Goal: Task Accomplishment & Management: Manage account settings

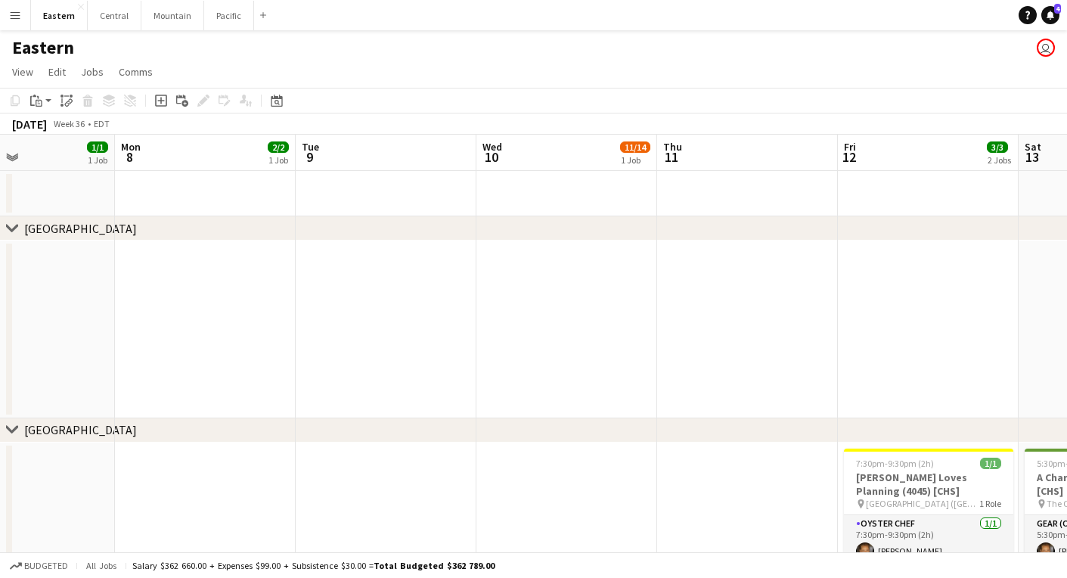
scroll to position [0, 439]
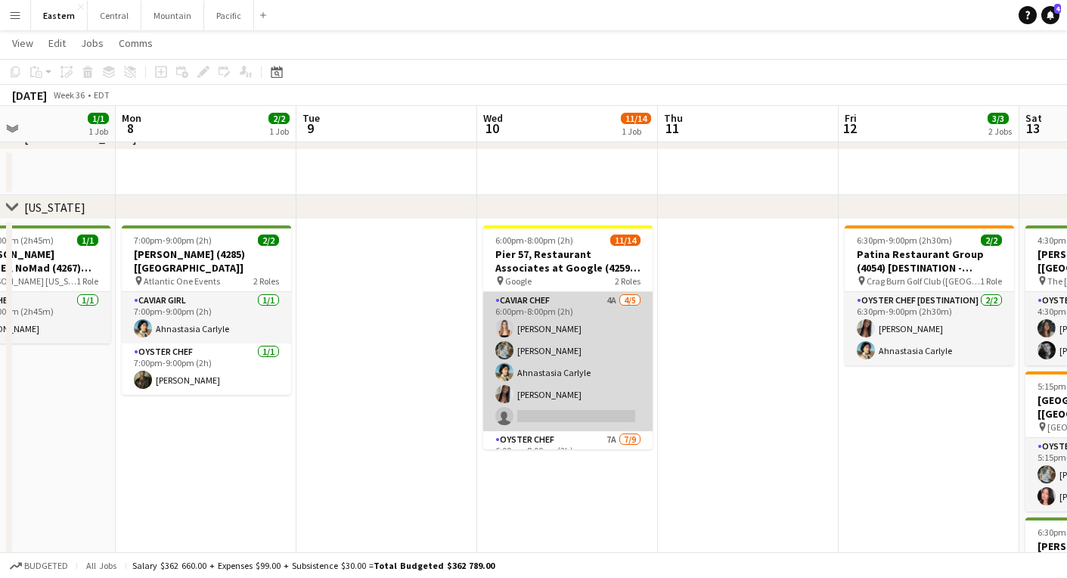
click at [536, 318] on app-card-role "Caviar Chef 4A 4/5 6:00pm-8:00pm (2h) Diana Barbosa Da Silva Brooke Anderson Ah…" at bounding box center [567, 361] width 169 height 139
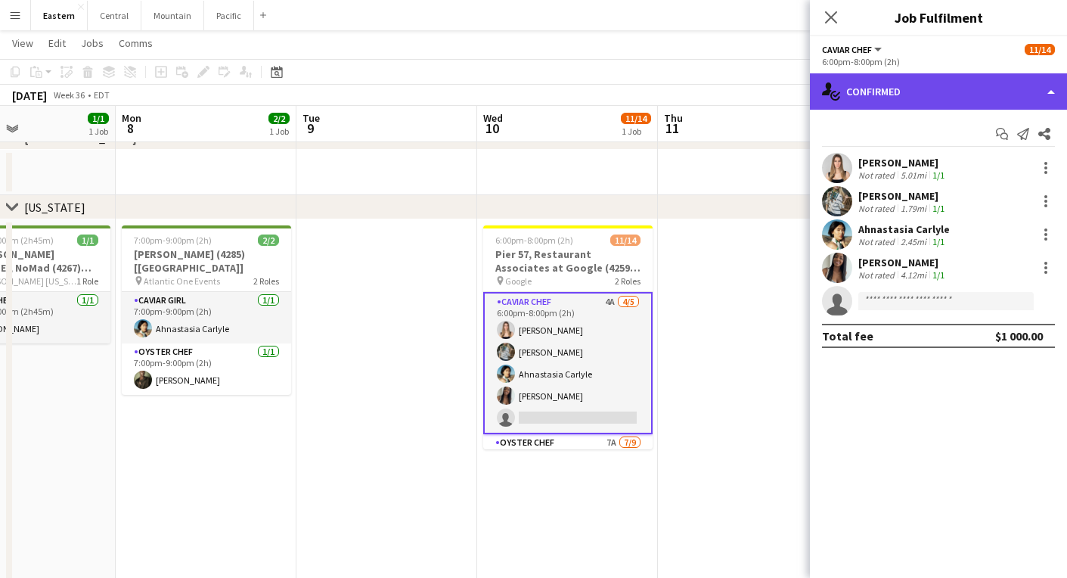
click at [886, 87] on div "single-neutral-actions-check-2 Confirmed" at bounding box center [938, 91] width 257 height 36
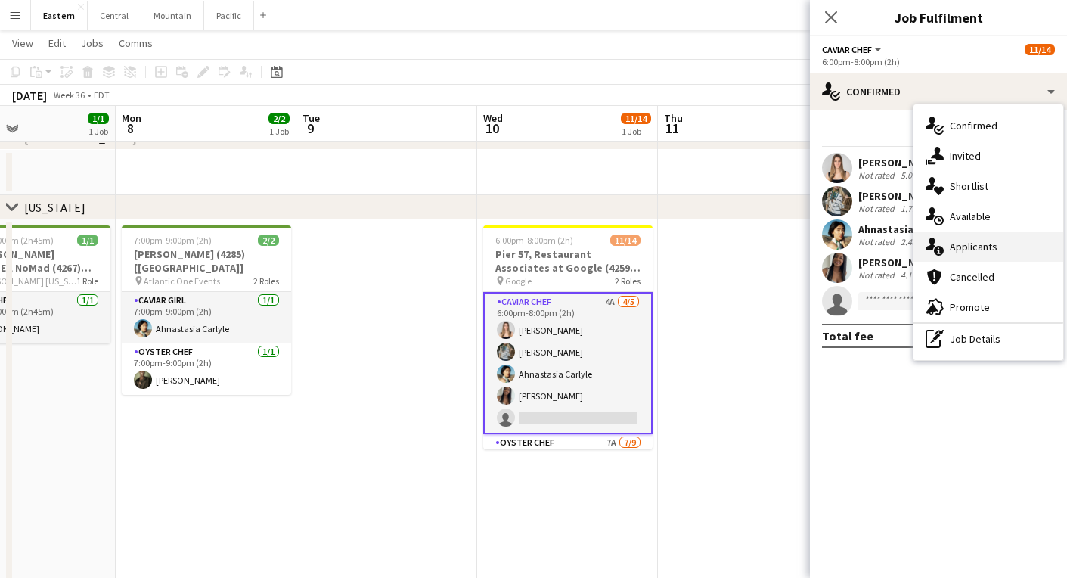
click at [944, 240] on div "single-neutral-actions-information Applicants" at bounding box center [988, 246] width 150 height 30
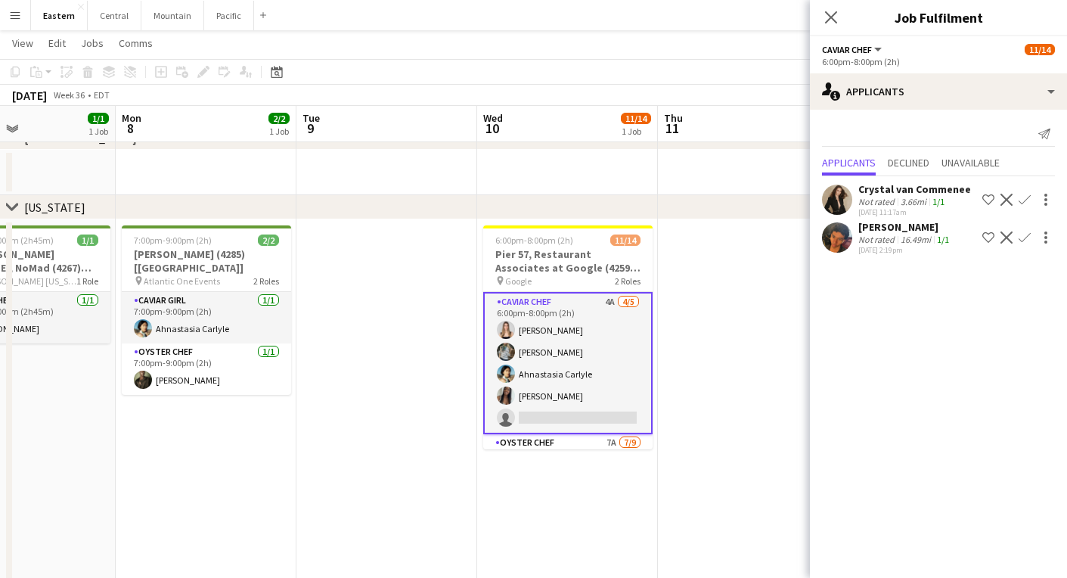
scroll to position [17, 0]
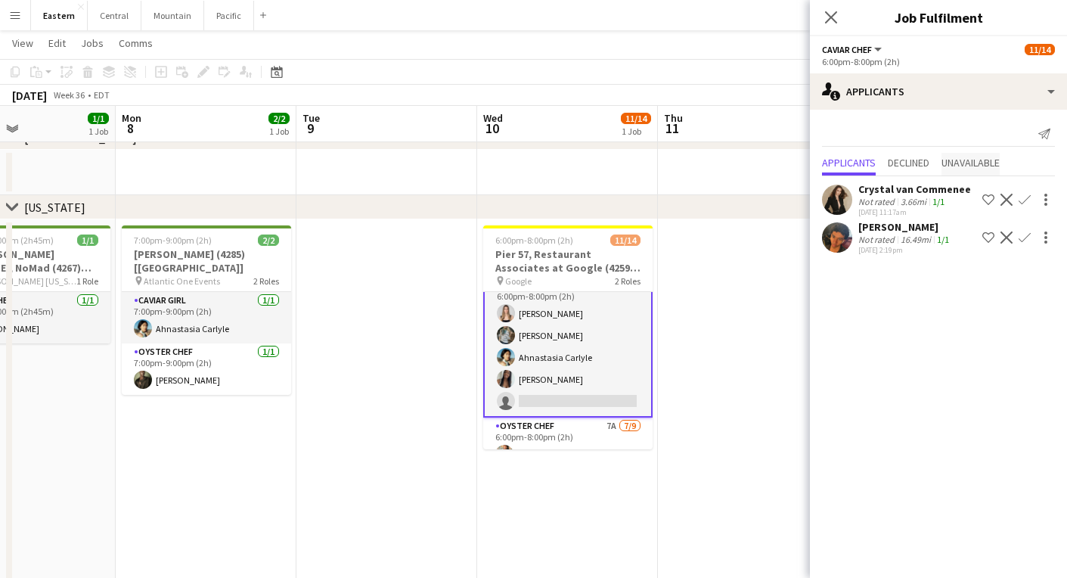
click at [978, 164] on span "Unavailable" at bounding box center [970, 162] width 58 height 11
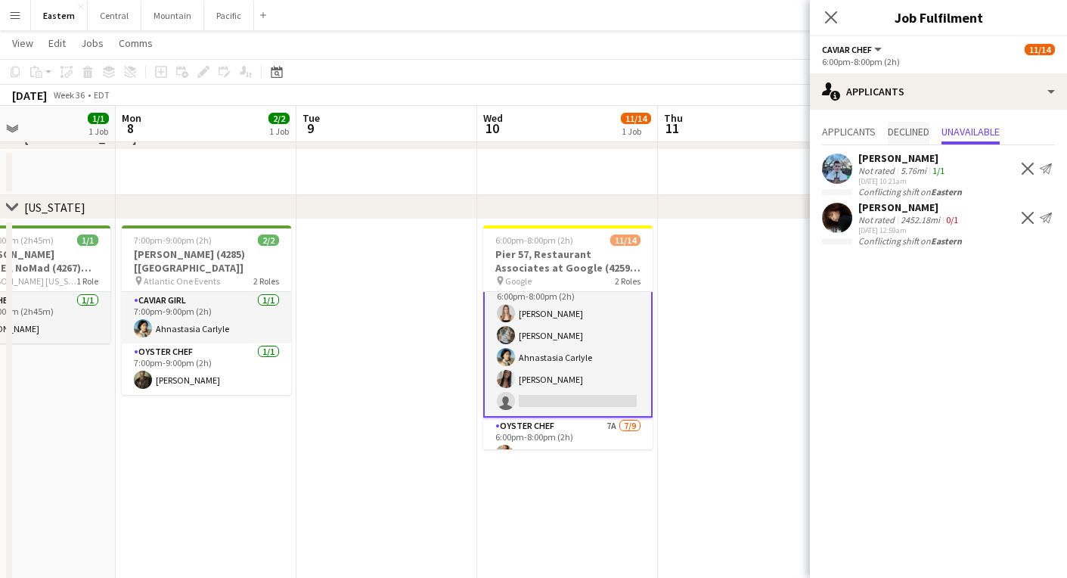
click at [905, 138] on span "Declined" at bounding box center [908, 133] width 42 height 23
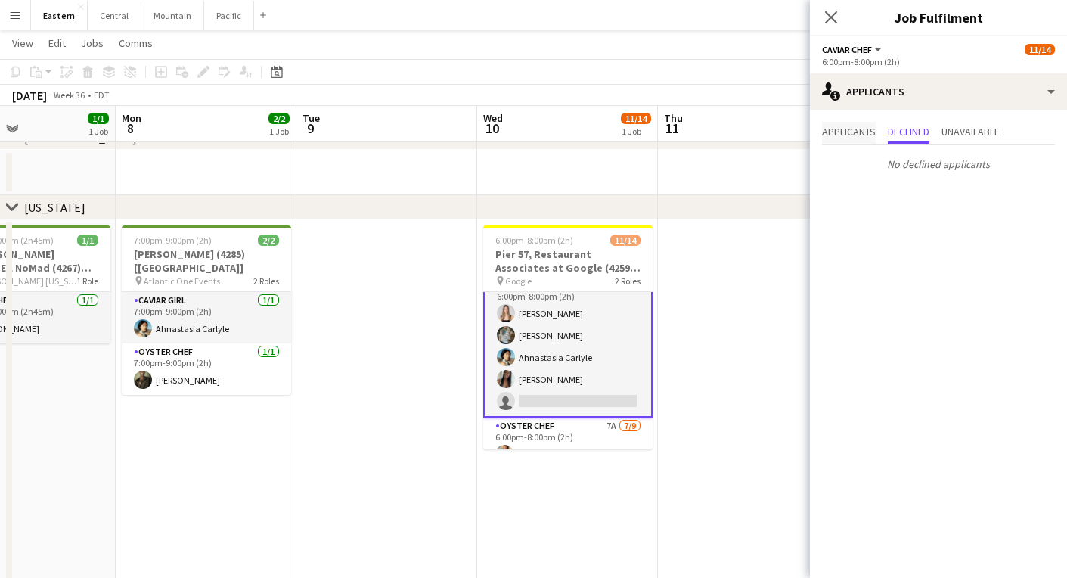
click at [861, 135] on span "Applicants" at bounding box center [849, 131] width 54 height 11
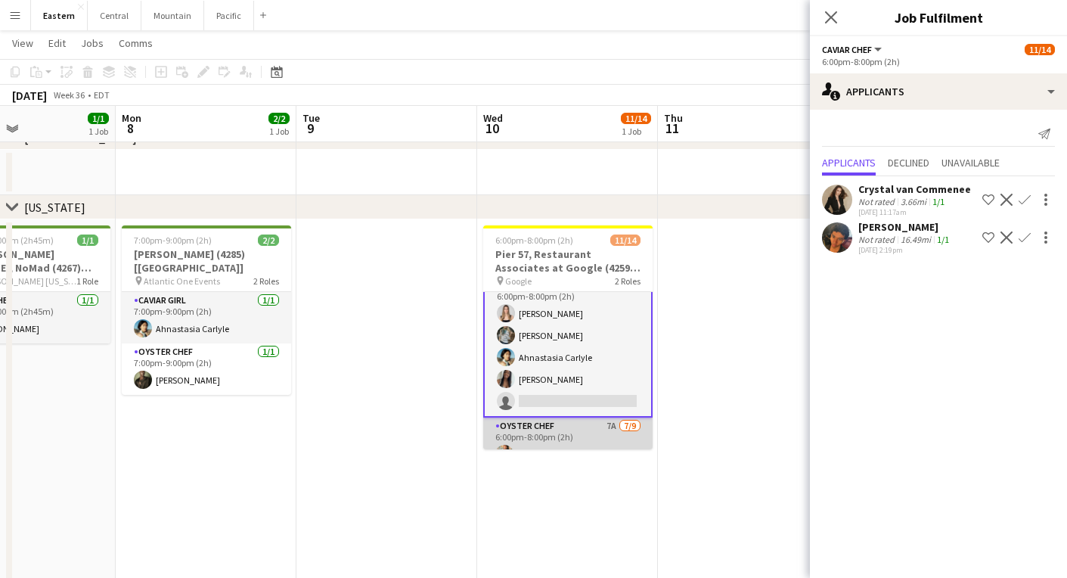
click at [575, 430] on app-card-role "Oyster Chef 7A 7/9 6:00pm-8:00pm (2h) Raegan Pierce Jared Garzia Michael Partri…" at bounding box center [567, 530] width 169 height 227
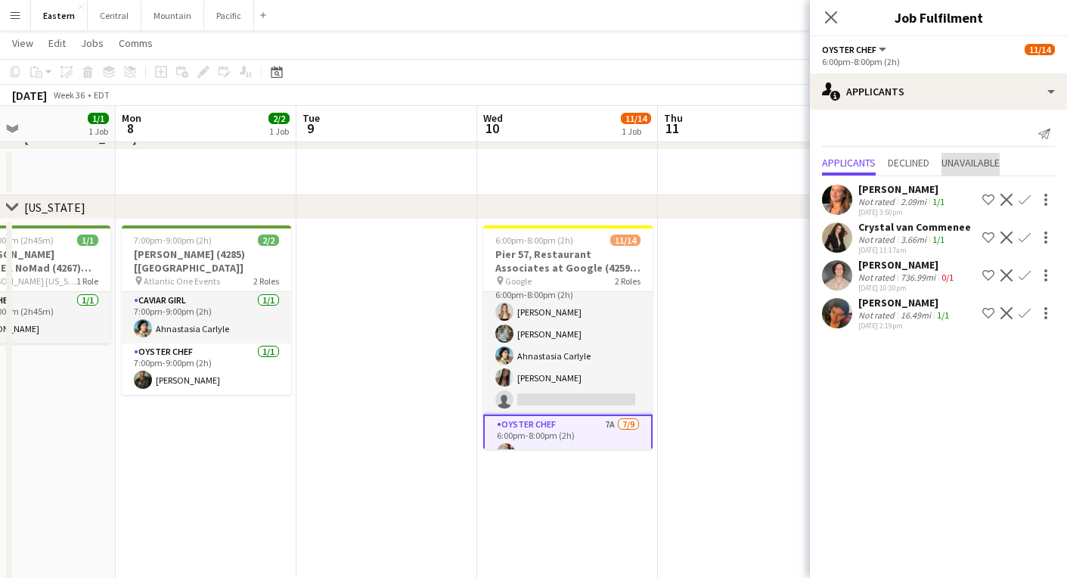
click at [969, 166] on span "Unavailable" at bounding box center [970, 162] width 58 height 11
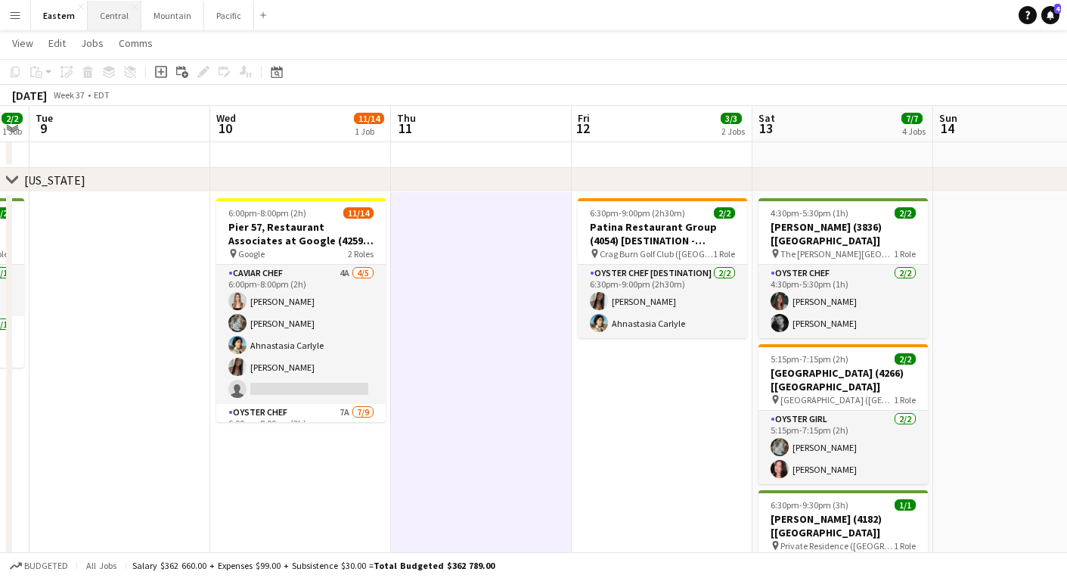
scroll to position [0, 0]
click at [273, 76] on icon "Date picker" at bounding box center [277, 72] width 12 height 12
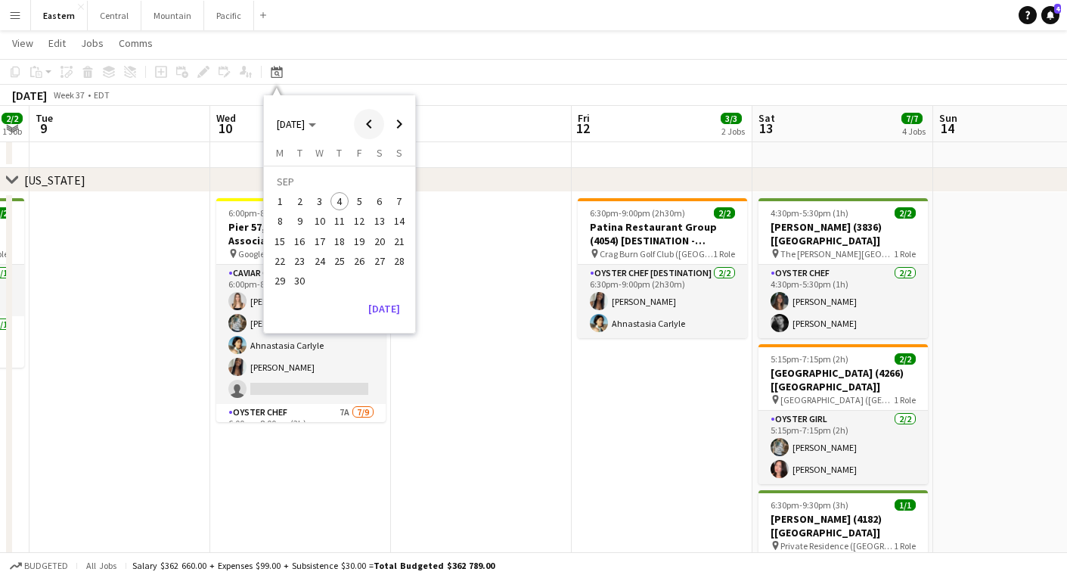
click at [368, 118] on span "Previous month" at bounding box center [369, 124] width 30 height 30
click at [314, 221] on span "11" at bounding box center [320, 225] width 18 height 18
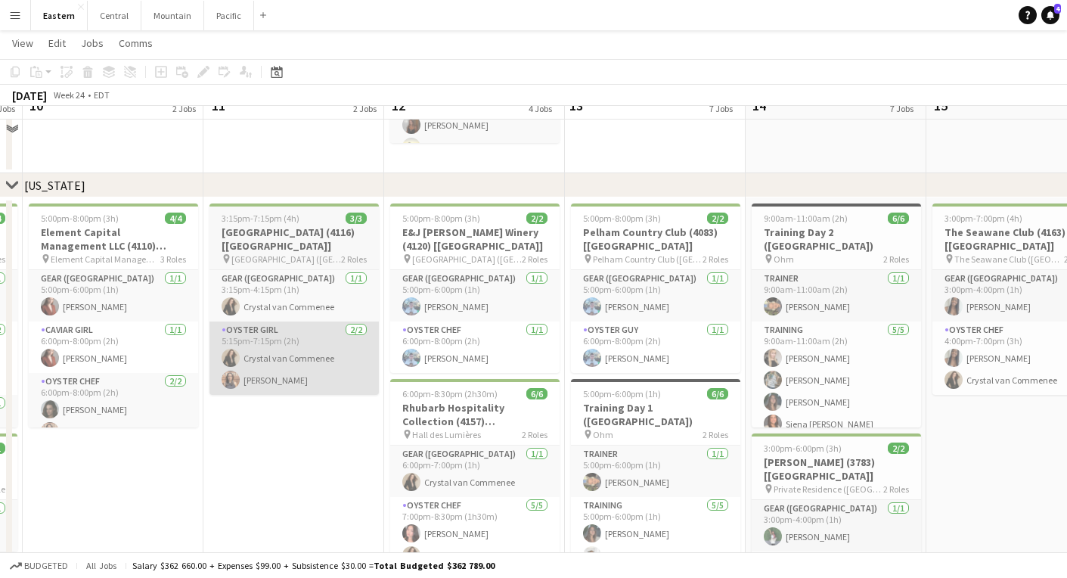
scroll to position [784, 0]
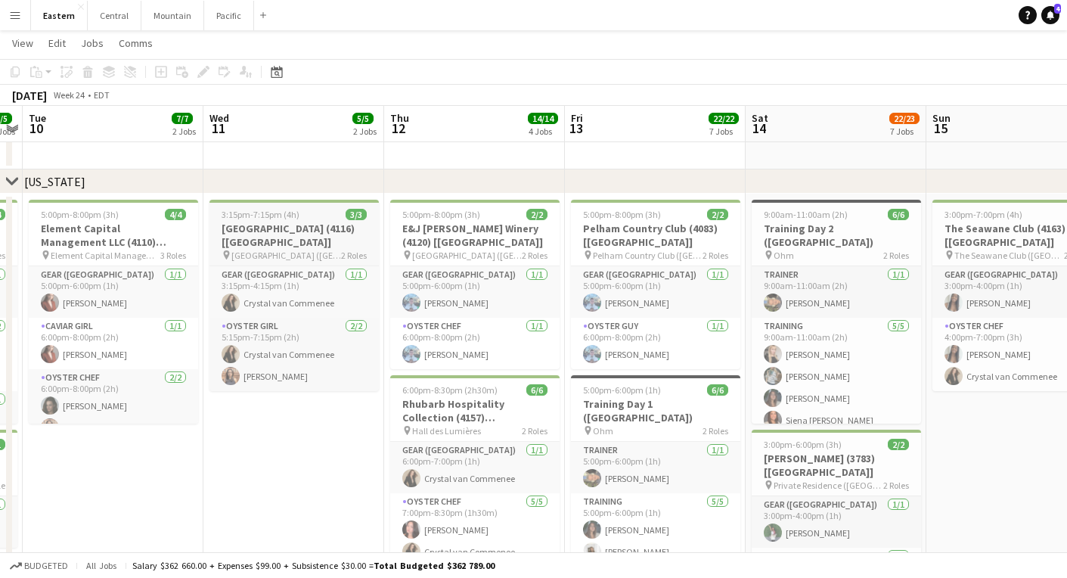
click at [280, 212] on span "3:15pm-7:15pm (4h)" at bounding box center [260, 214] width 78 height 11
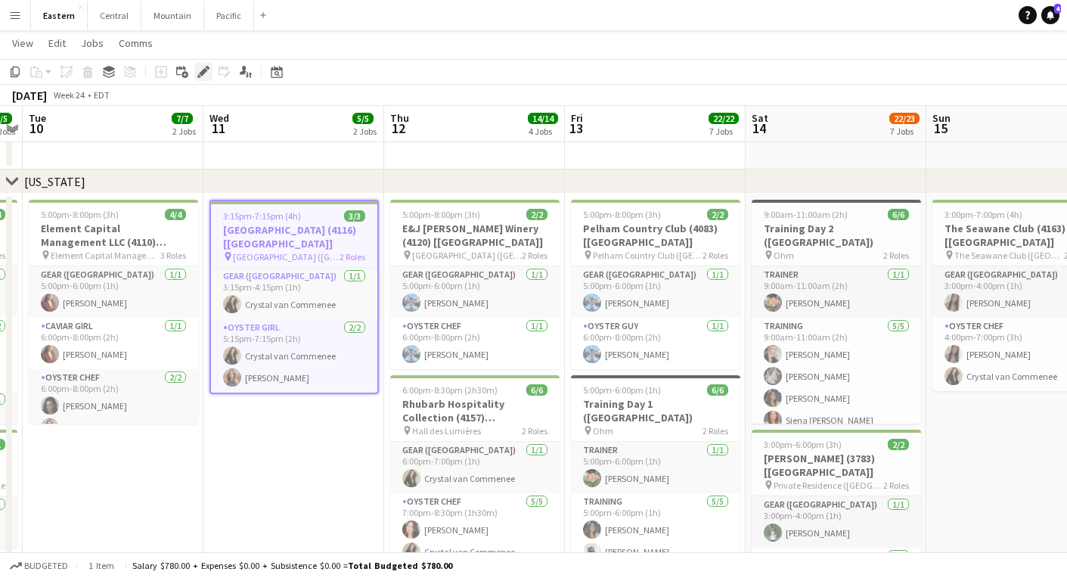
click at [207, 70] on icon "Edit" at bounding box center [203, 72] width 12 height 12
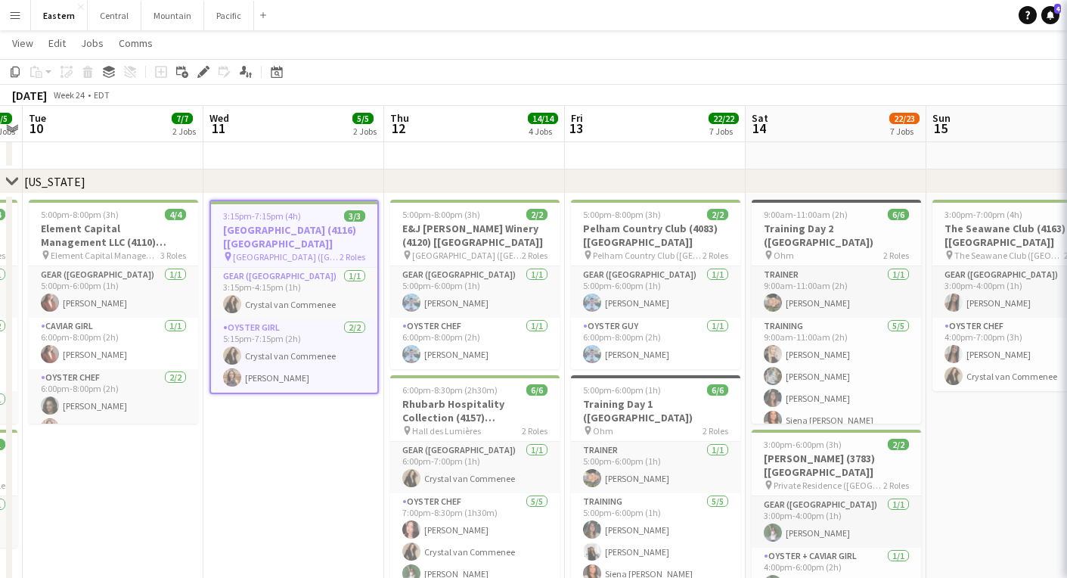
type input "**********"
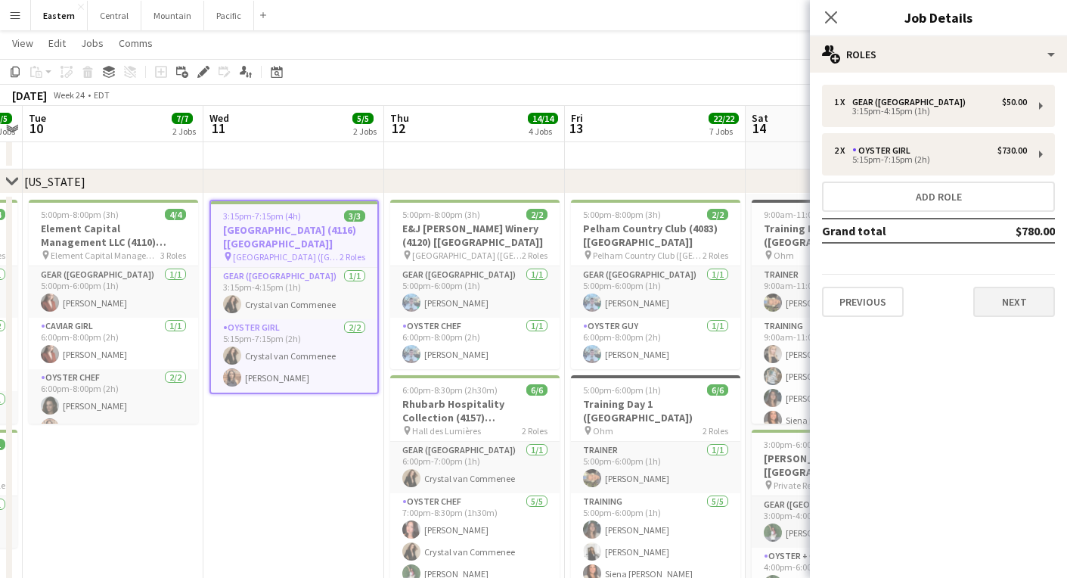
click at [1028, 299] on button "Next" at bounding box center [1014, 302] width 82 height 30
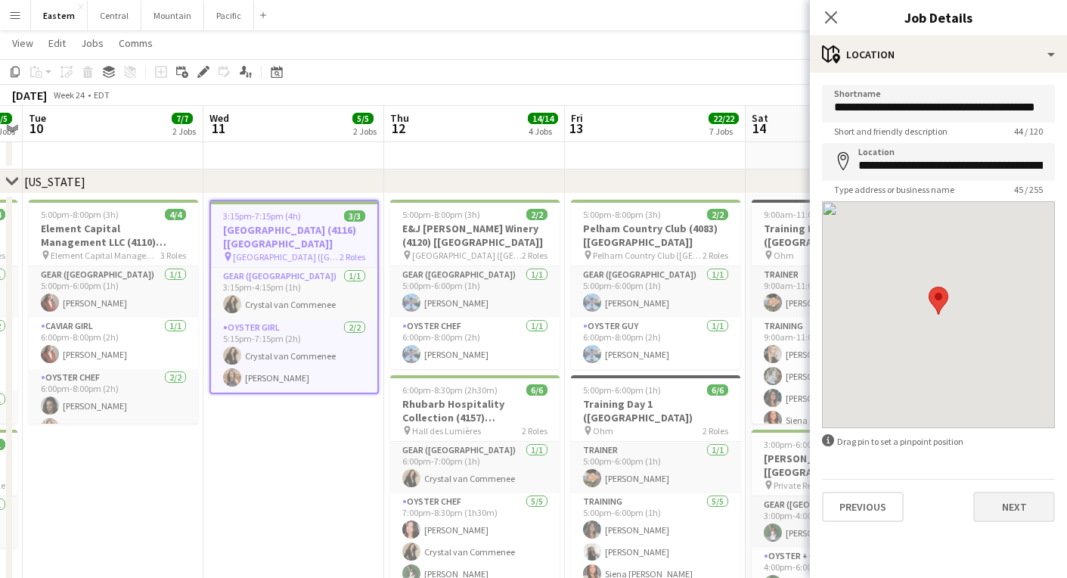
click at [999, 514] on button "Next" at bounding box center [1014, 506] width 82 height 30
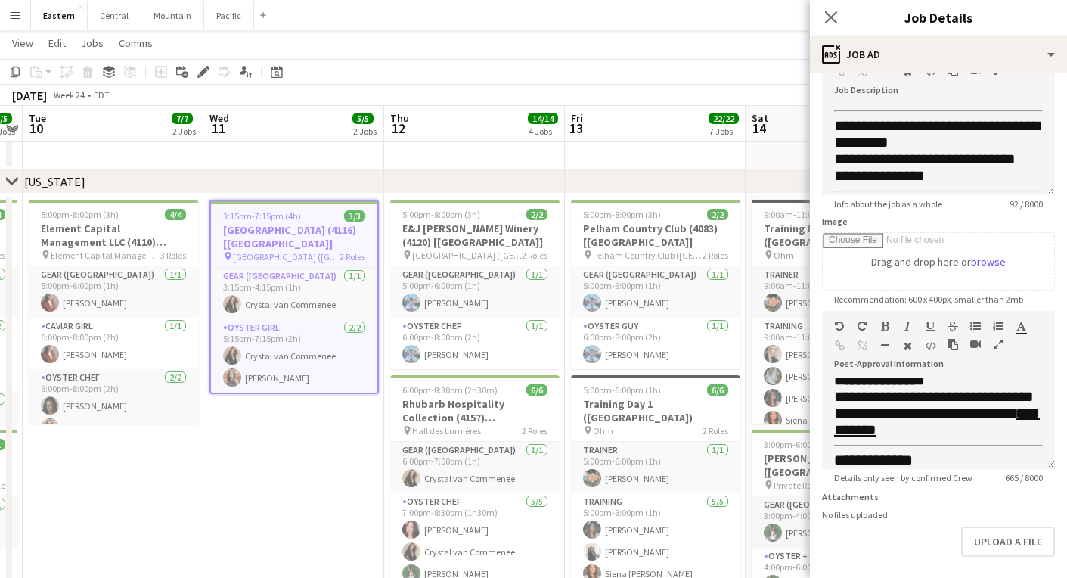
scroll to position [402, 0]
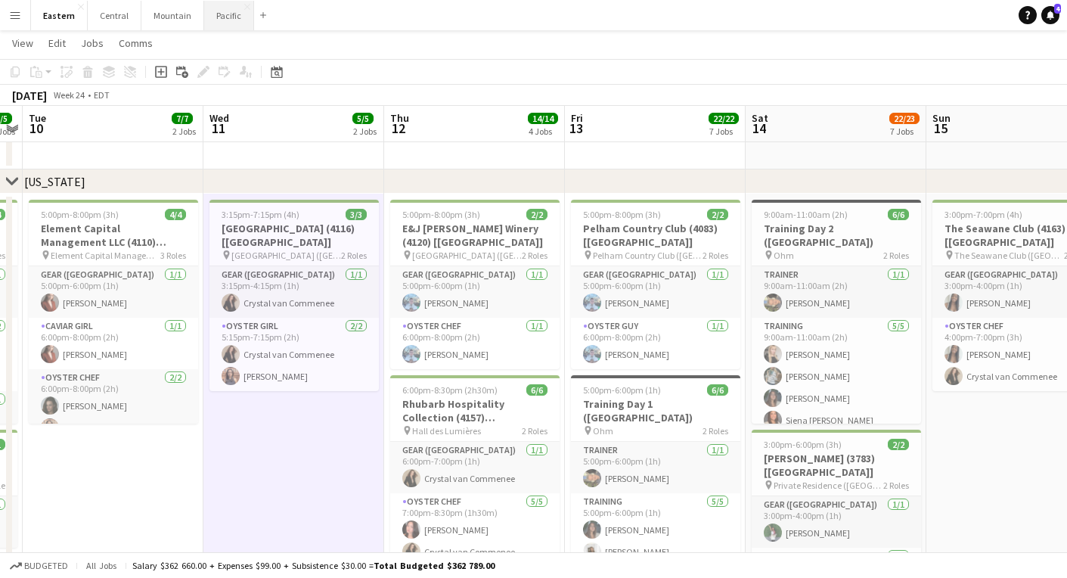
click at [221, 28] on button "Pacific Close" at bounding box center [229, 15] width 50 height 29
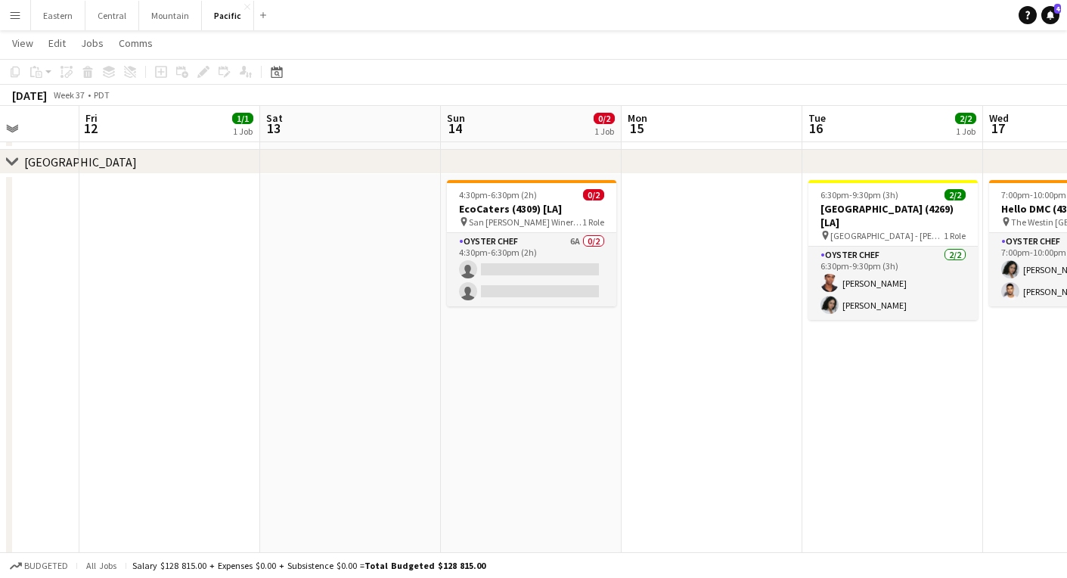
scroll to position [0, 565]
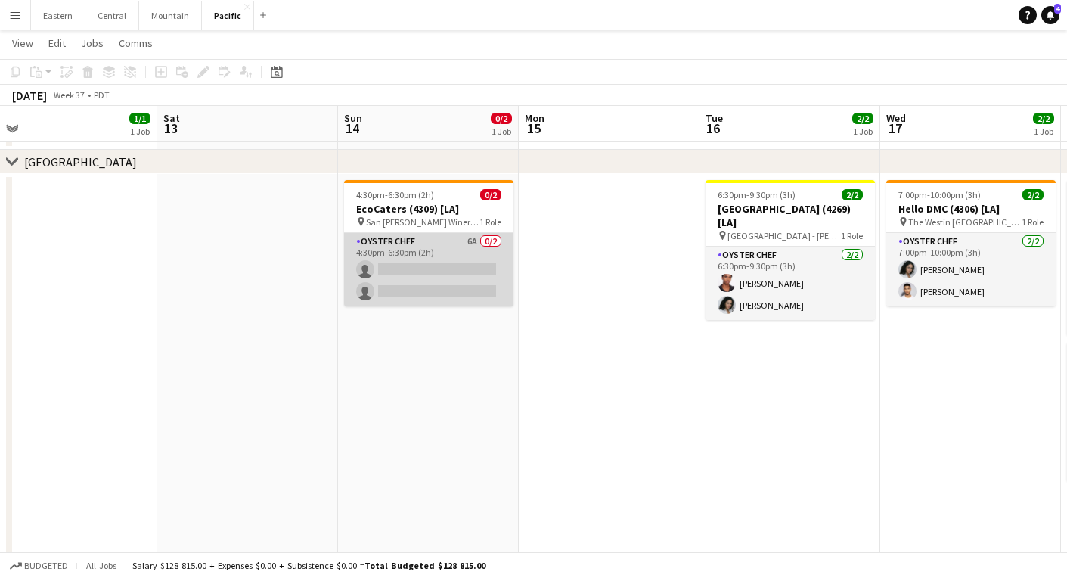
click at [429, 268] on app-card-role "Oyster Chef 6A 0/2 4:30pm-6:30pm (2h) single-neutral-actions single-neutral-act…" at bounding box center [428, 269] width 169 height 73
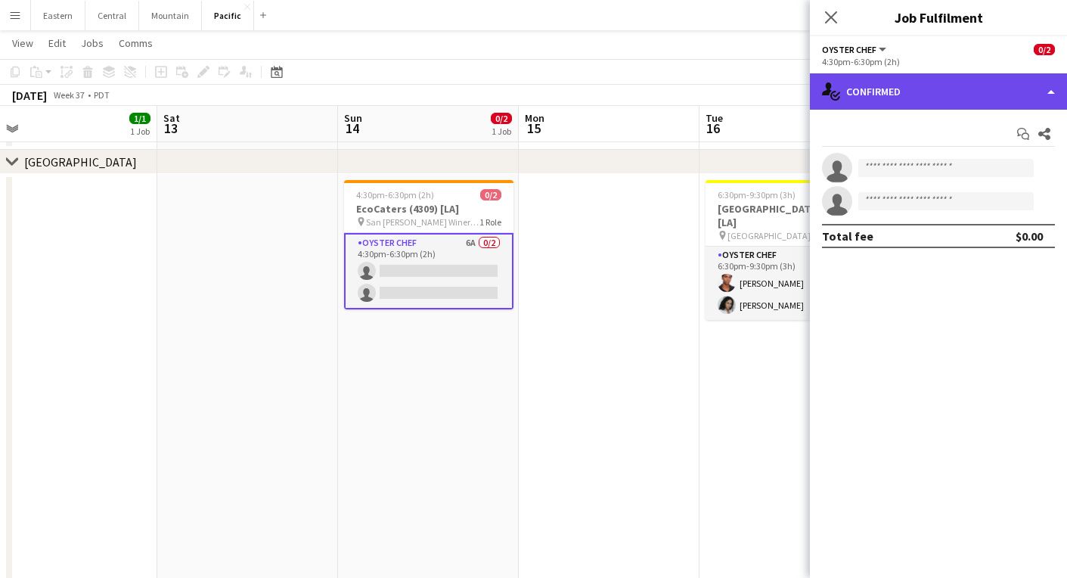
click at [910, 94] on div "single-neutral-actions-check-2 Confirmed" at bounding box center [938, 91] width 257 height 36
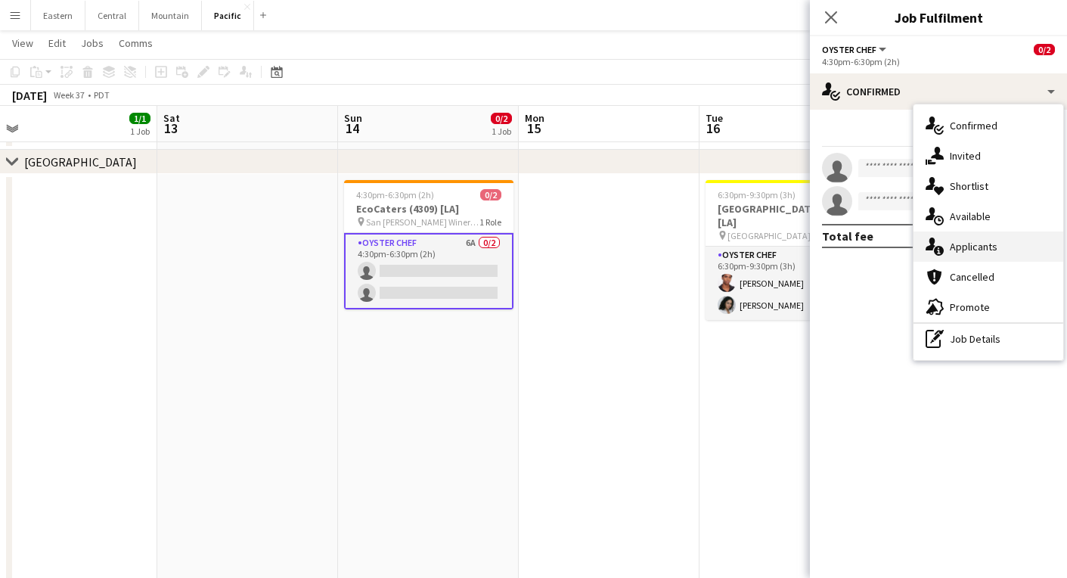
click at [940, 252] on icon at bounding box center [939, 251] width 10 height 10
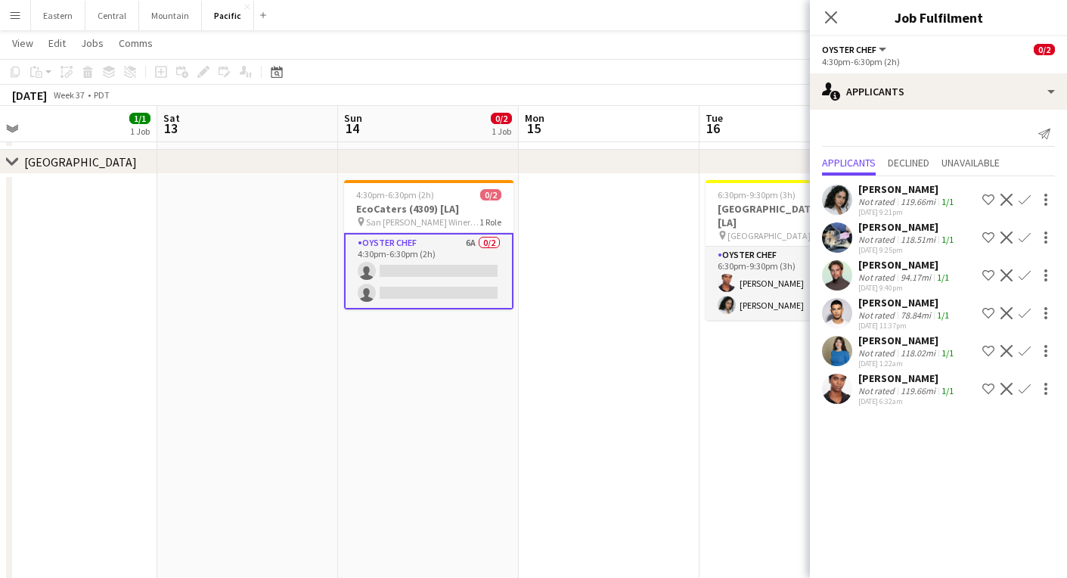
click at [662, 434] on app-date-cell at bounding box center [609, 377] width 181 height 407
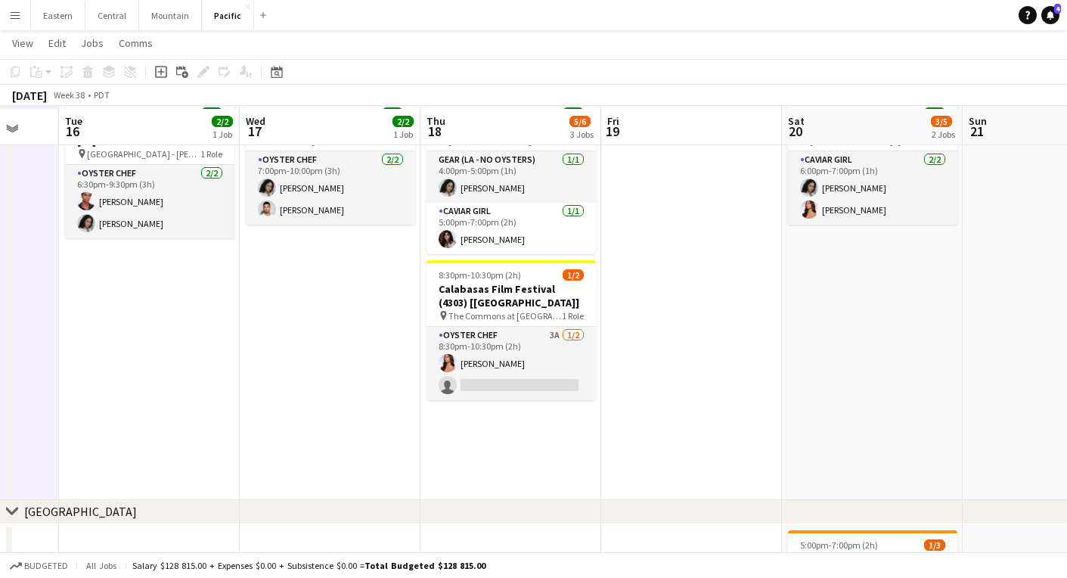
scroll to position [401, 0]
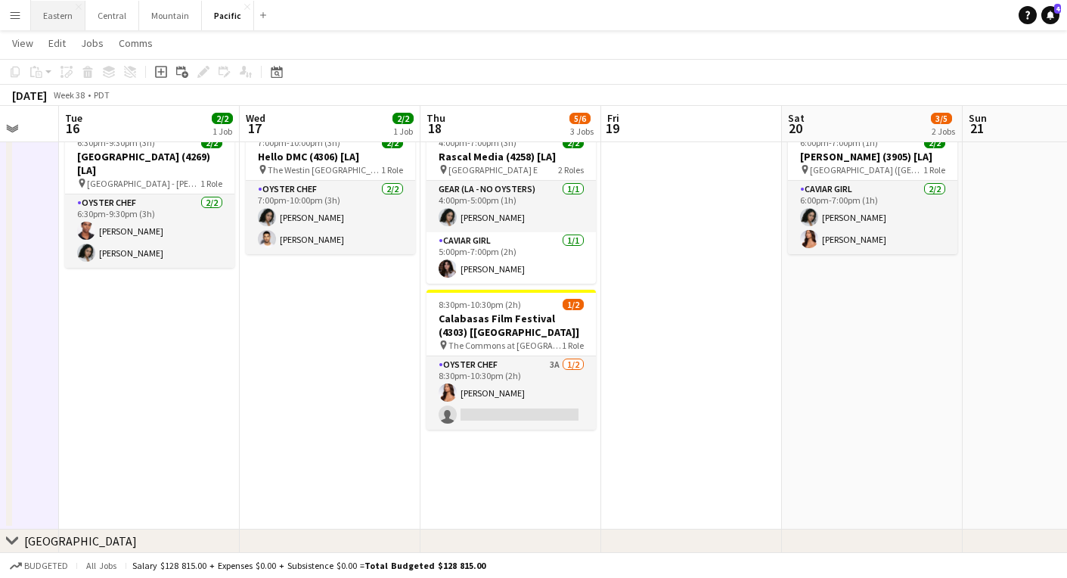
click at [63, 23] on button "Eastern Close" at bounding box center [58, 15] width 54 height 29
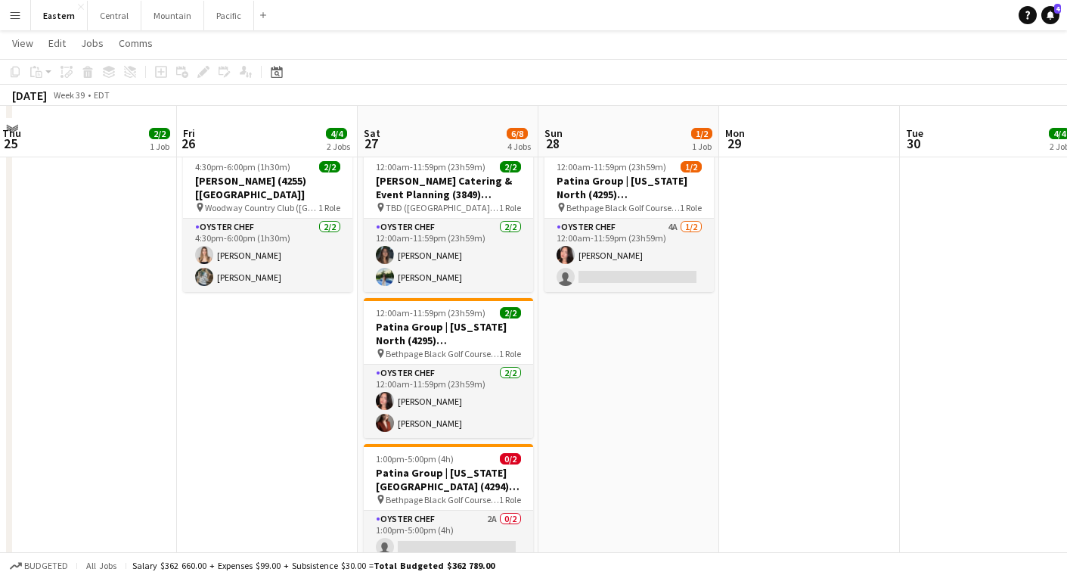
scroll to position [646, 0]
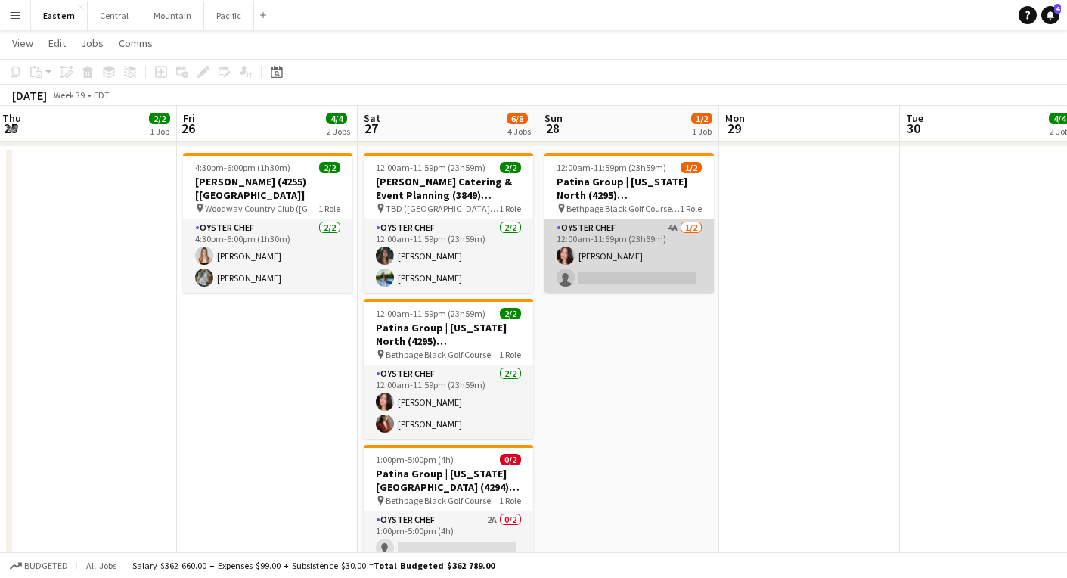
click at [583, 247] on app-card-role "Oyster Chef 4A 1/2 12:00am-11:59pm (23h59m) Chalita Natakuatong single-neutral-…" at bounding box center [628, 255] width 169 height 73
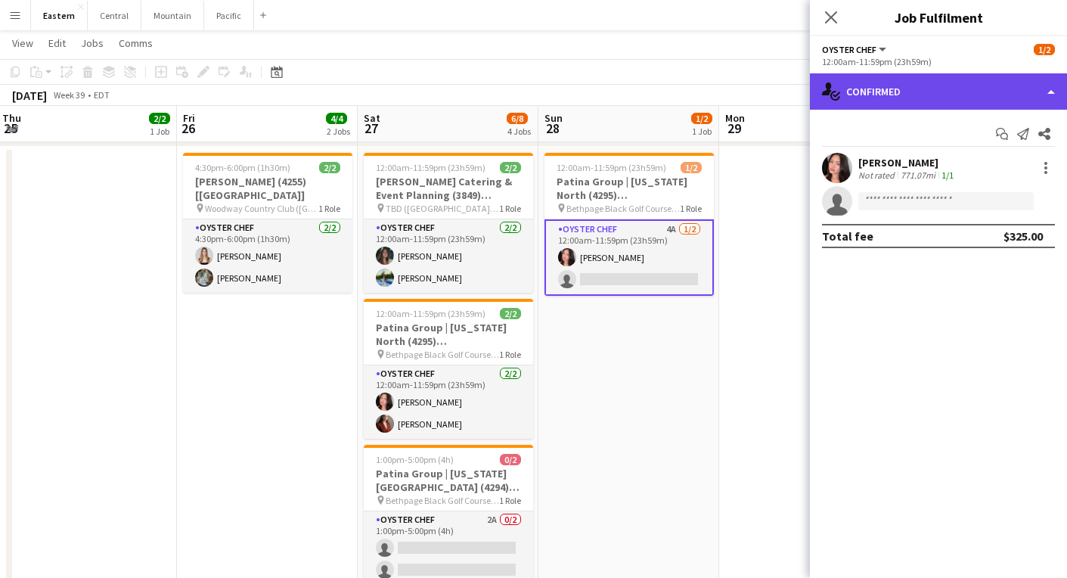
click at [914, 94] on div "single-neutral-actions-check-2 Confirmed" at bounding box center [938, 91] width 257 height 36
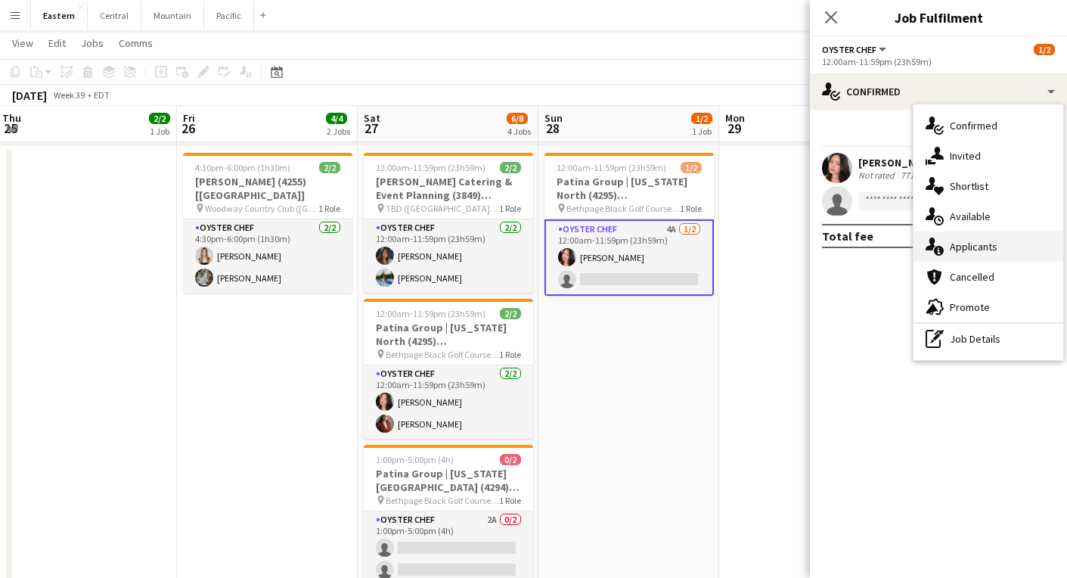
click at [949, 245] on div "single-neutral-actions-information Applicants" at bounding box center [988, 246] width 150 height 30
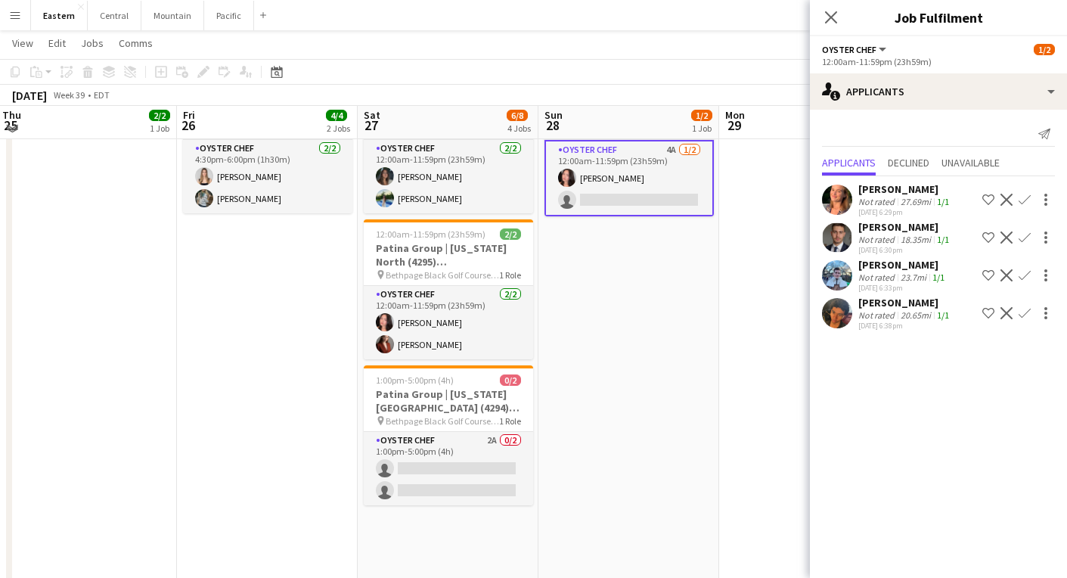
scroll to position [729, 0]
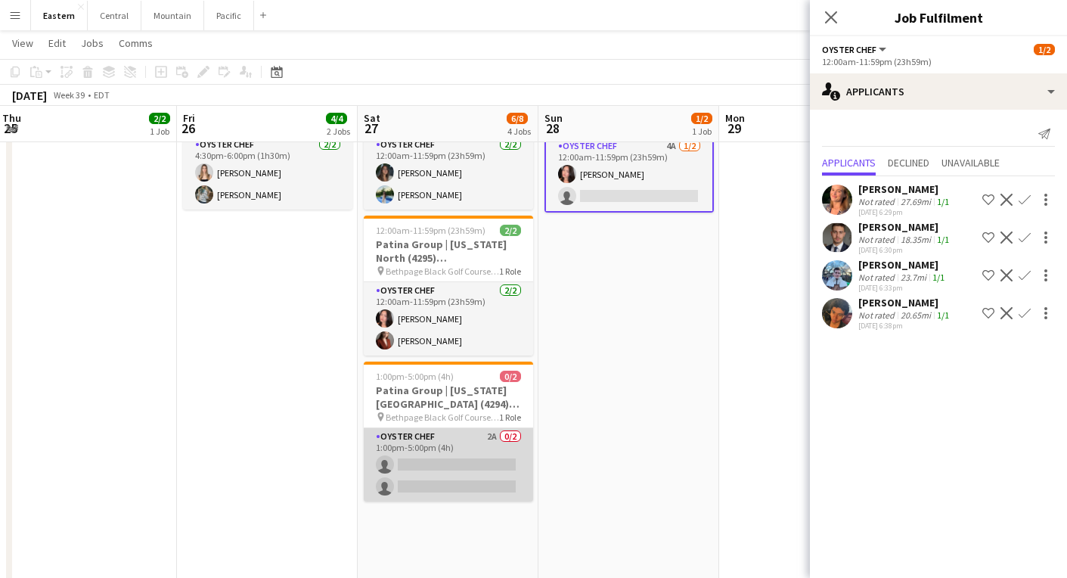
click at [438, 475] on app-card-role "Oyster Chef 2A 0/2 1:00pm-5:00pm (4h) single-neutral-actions single-neutral-act…" at bounding box center [448, 464] width 169 height 73
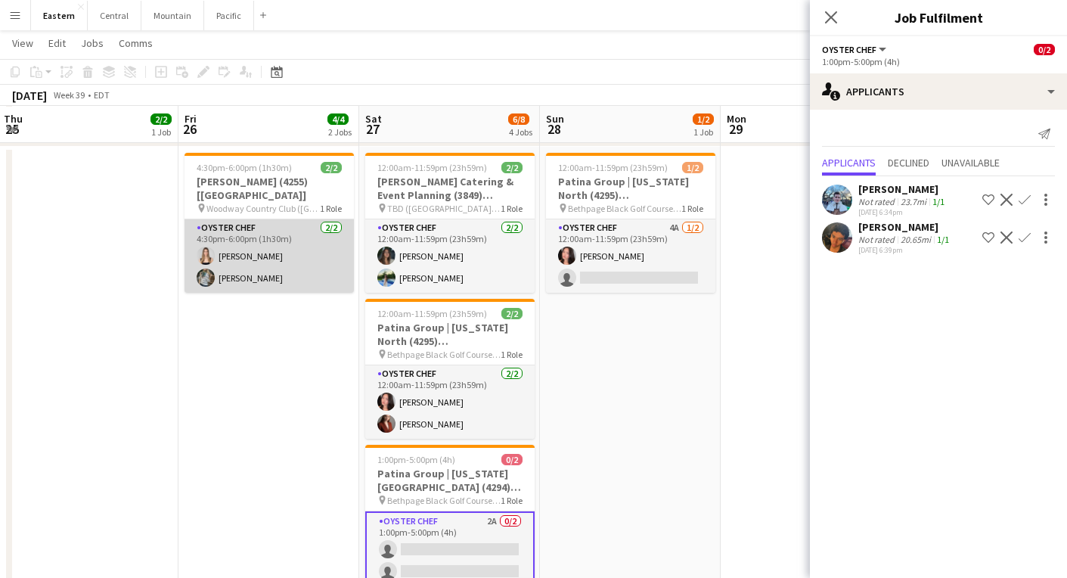
scroll to position [646, 0]
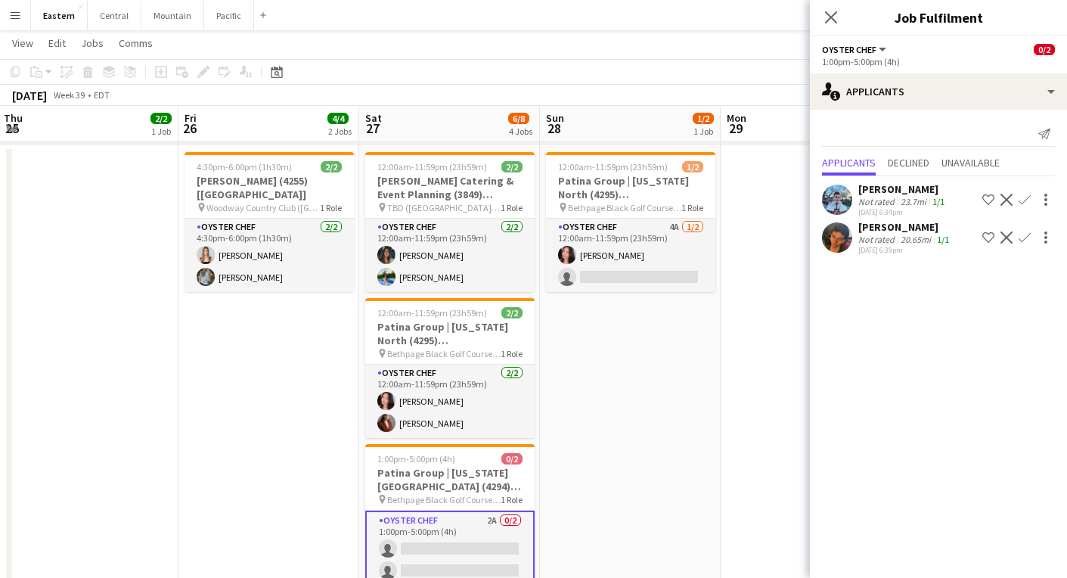
click at [262, 341] on app-date-cell "4:30pm-6:00pm (1h30m) 2/2 Cassie Miller (4255) [NYC] pin Woodway Country Club (…" at bounding box center [268, 580] width 181 height 869
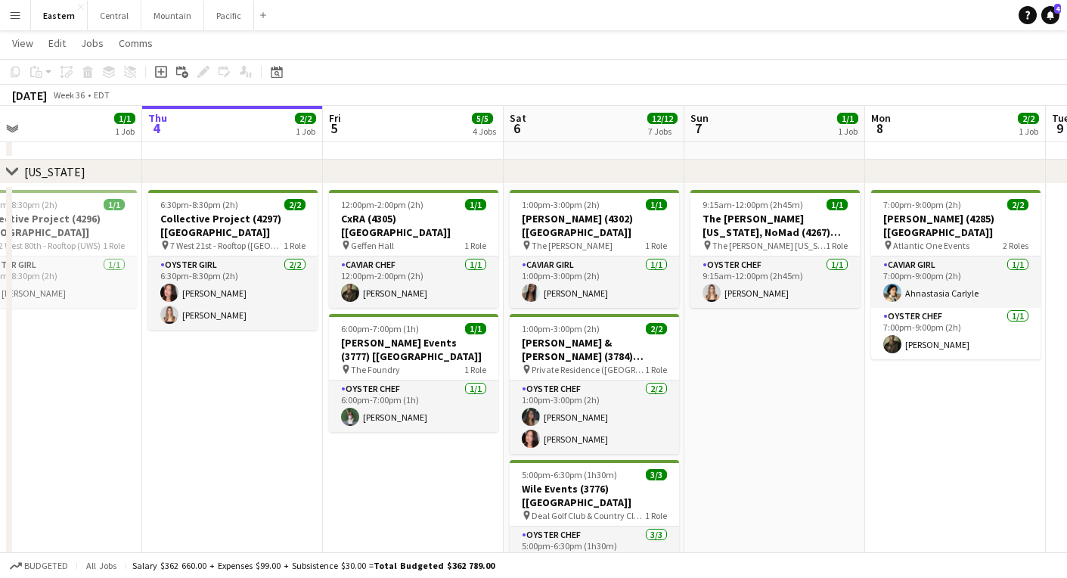
scroll to position [0, 398]
